Goal: Task Accomplishment & Management: Manage account settings

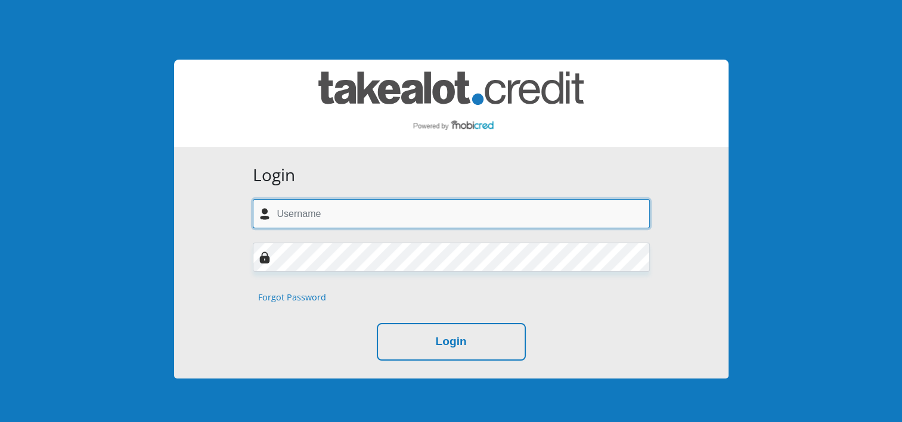
click at [361, 212] on input "text" at bounding box center [451, 213] width 397 height 29
type input "smayambela@gmail.com"
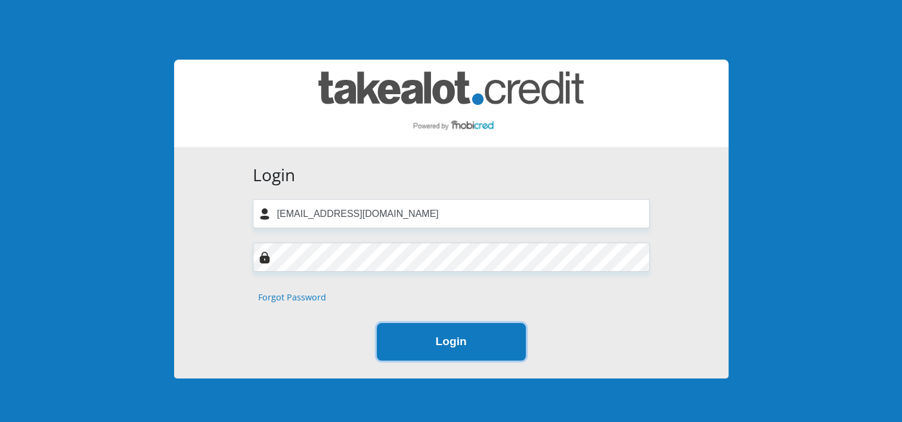
click at [439, 343] on button "Login" at bounding box center [451, 342] width 149 height 38
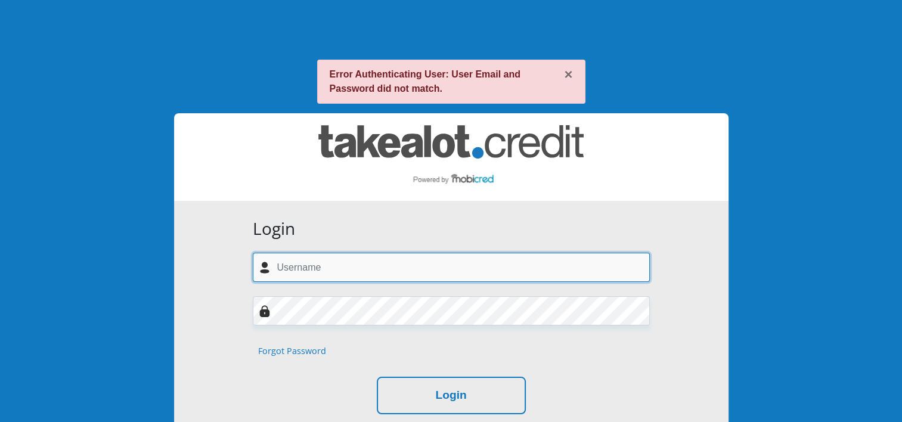
click at [429, 271] on input "text" at bounding box center [451, 267] width 397 height 29
type input "smayambela@gmail.com"
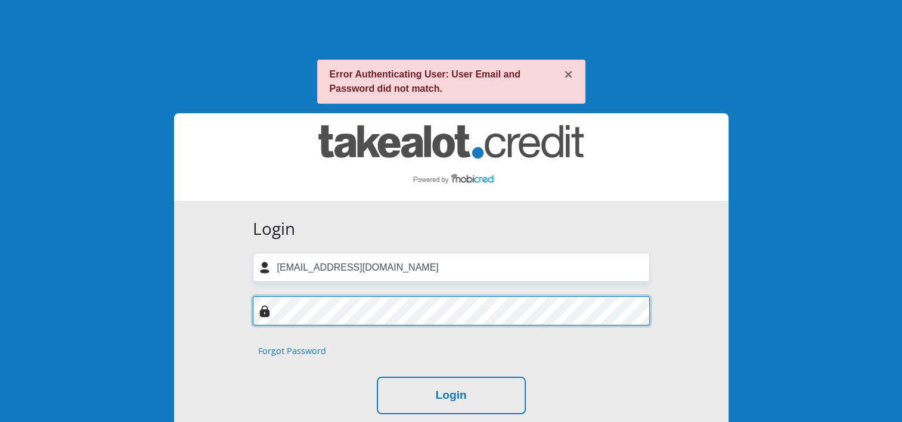
click at [377, 377] on button "Login" at bounding box center [451, 396] width 149 height 38
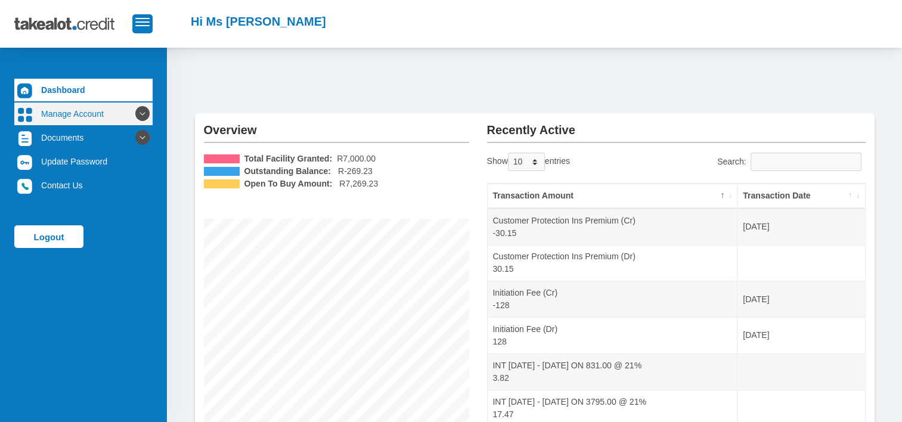
click at [139, 107] on icon at bounding box center [142, 114] width 20 height 20
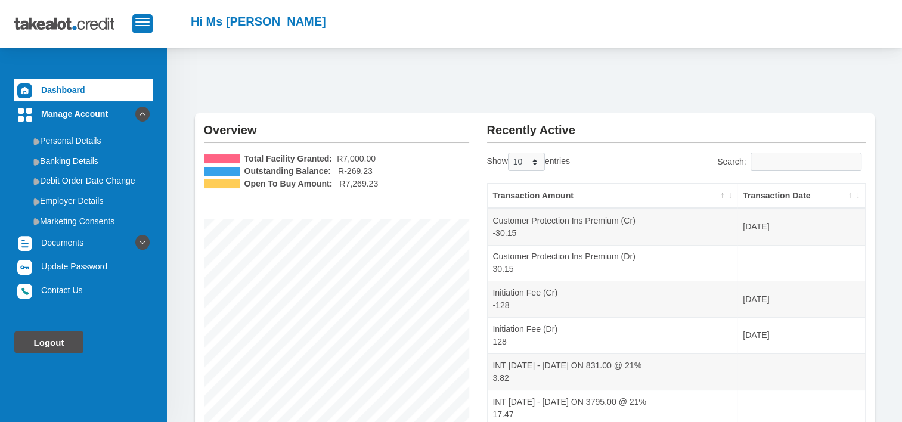
click at [64, 350] on link "Logout" at bounding box center [48, 342] width 69 height 23
